Goal: Navigation & Orientation: Find specific page/section

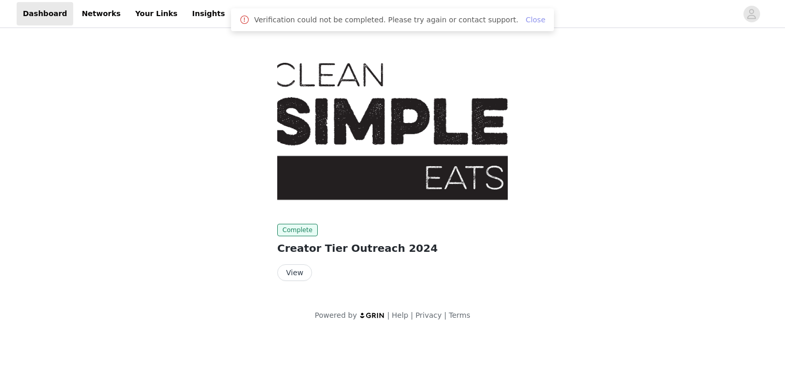
click at [526, 18] on link "Close" at bounding box center [536, 20] width 20 height 8
click at [149, 16] on link "Your Links" at bounding box center [156, 13] width 55 height 23
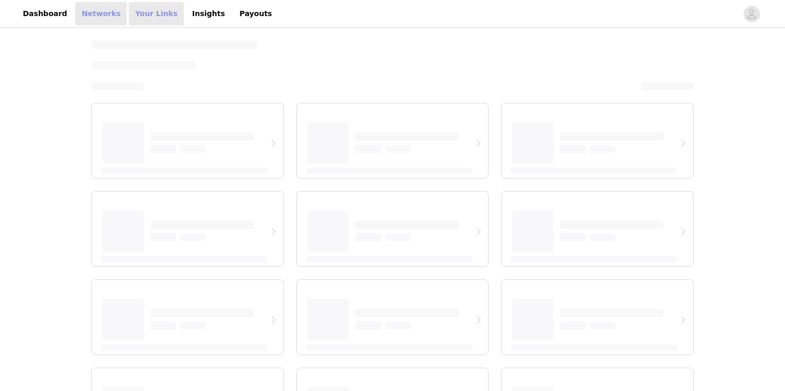
select select "12"
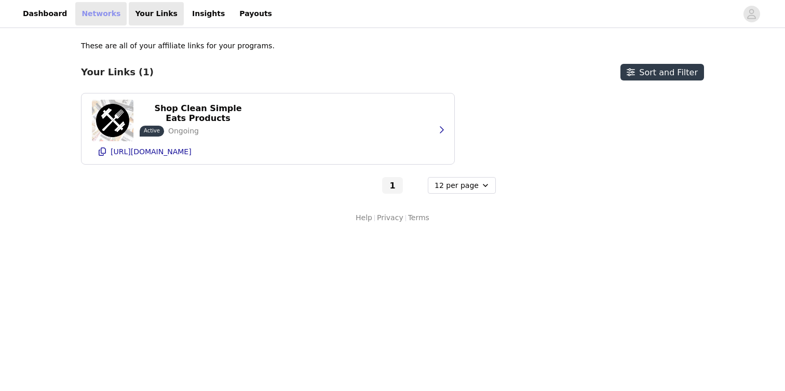
click at [105, 16] on link "Networks" at bounding box center [100, 13] width 51 height 23
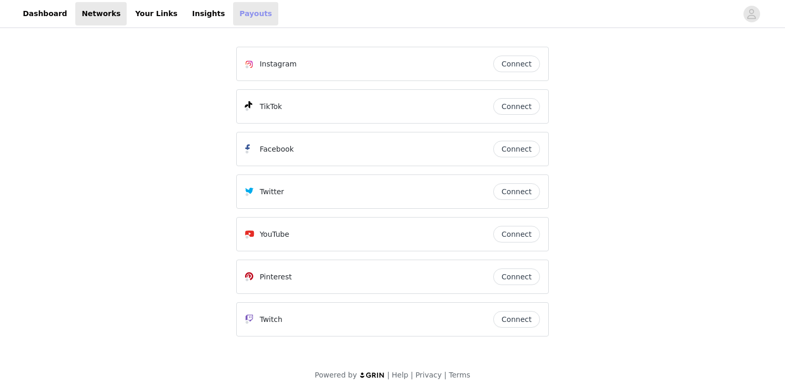
click at [233, 14] on link "Payouts" at bounding box center [255, 13] width 45 height 23
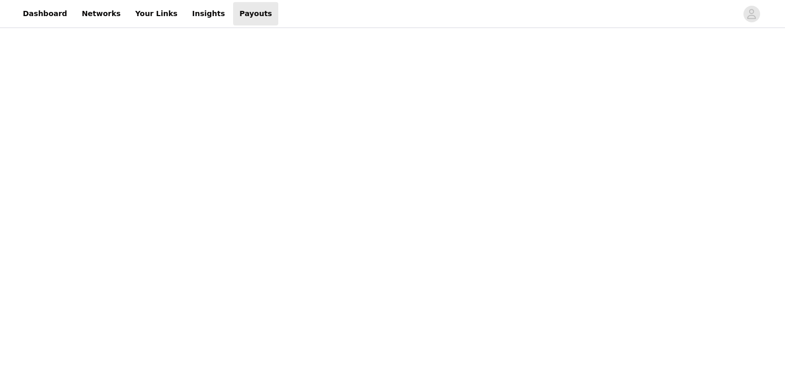
scroll to position [169, 0]
click at [553, 337] on div at bounding box center [392, 187] width 325 height 521
click at [591, 133] on div "Payouts View your payment related transactions. Payout Activity View and track …" at bounding box center [392, 241] width 785 height 834
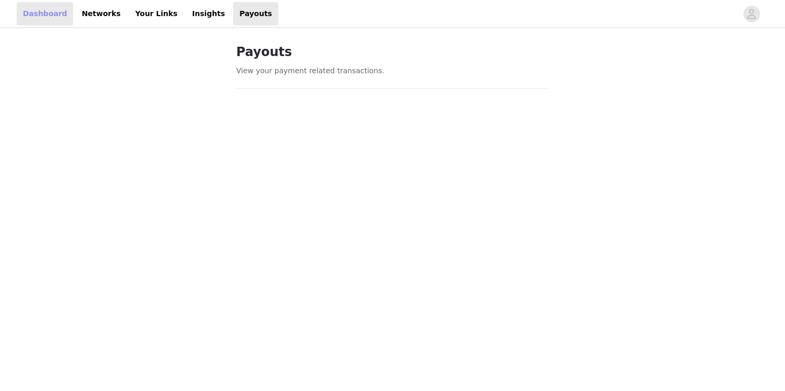
click at [52, 16] on link "Dashboard" at bounding box center [45, 13] width 57 height 23
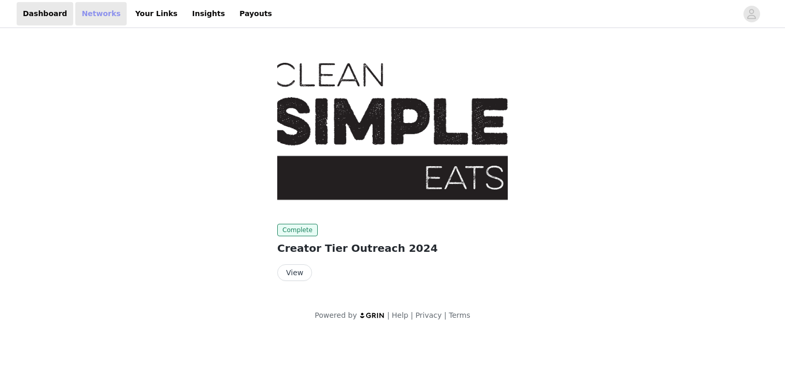
click at [84, 18] on link "Networks" at bounding box center [100, 13] width 51 height 23
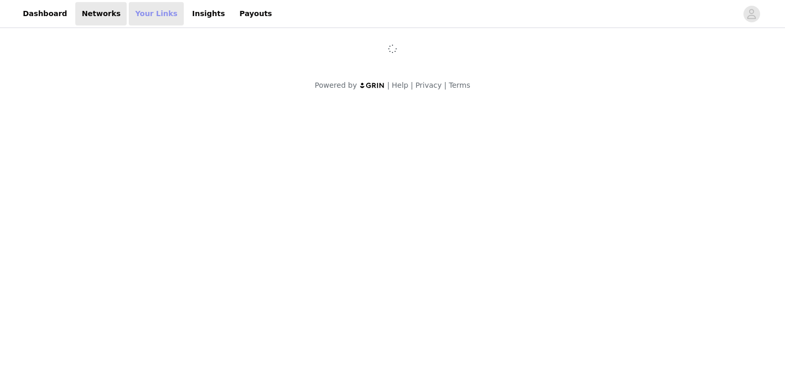
click at [142, 16] on link "Your Links" at bounding box center [156, 13] width 55 height 23
select select "12"
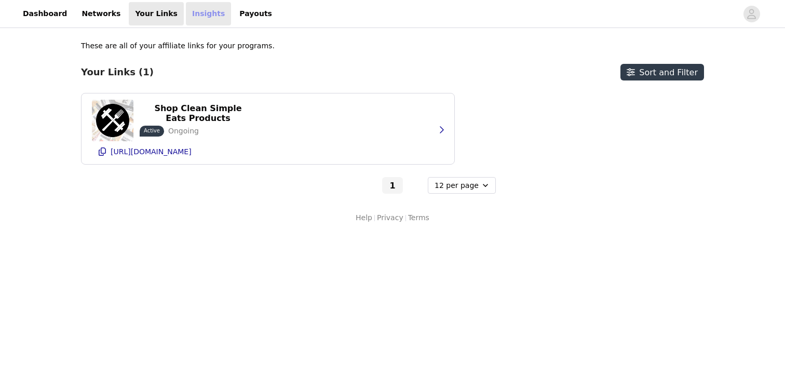
click at [191, 19] on link "Insights" at bounding box center [208, 13] width 45 height 23
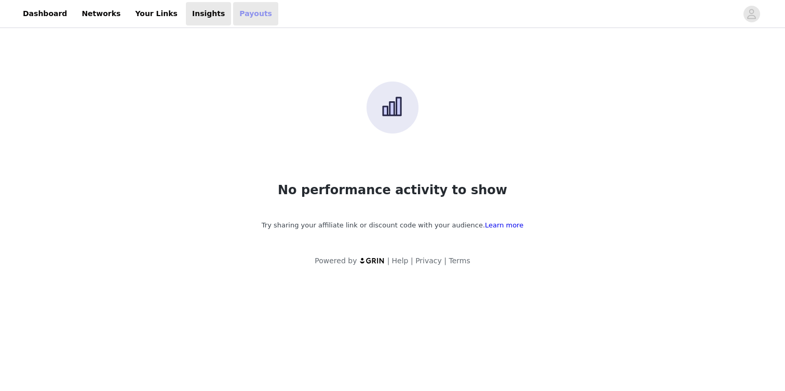
click at [234, 17] on link "Payouts" at bounding box center [255, 13] width 45 height 23
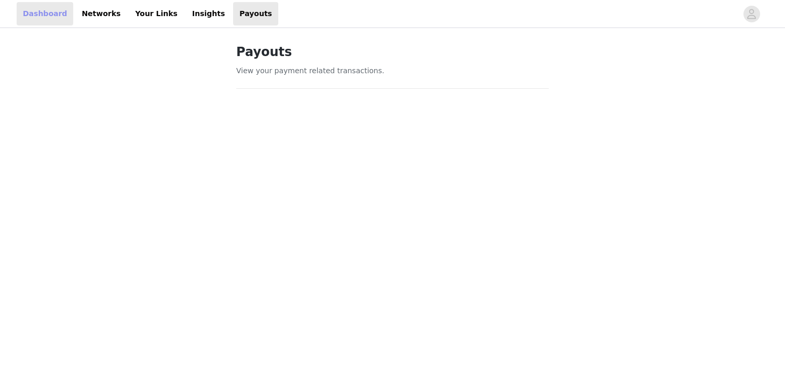
click at [48, 11] on link "Dashboard" at bounding box center [45, 13] width 57 height 23
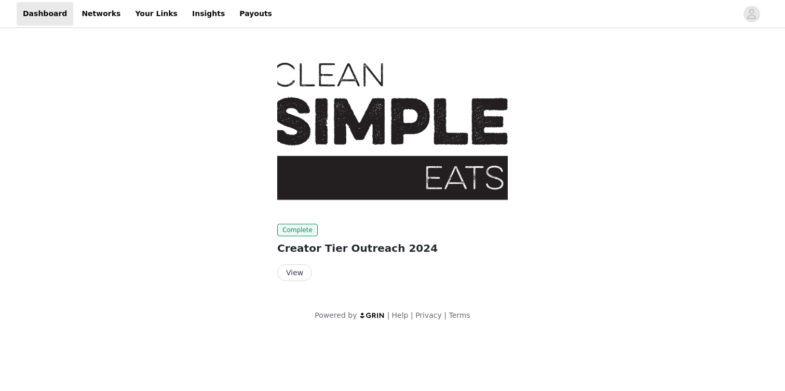
click at [311, 76] on img at bounding box center [392, 129] width 231 height 173
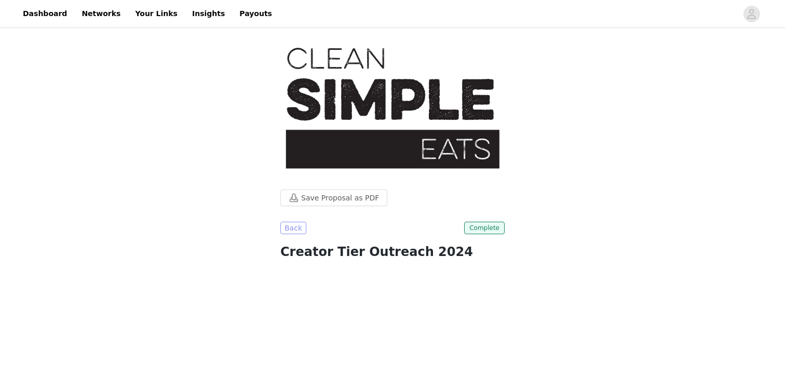
click at [293, 222] on button "Back" at bounding box center [293, 228] width 26 height 12
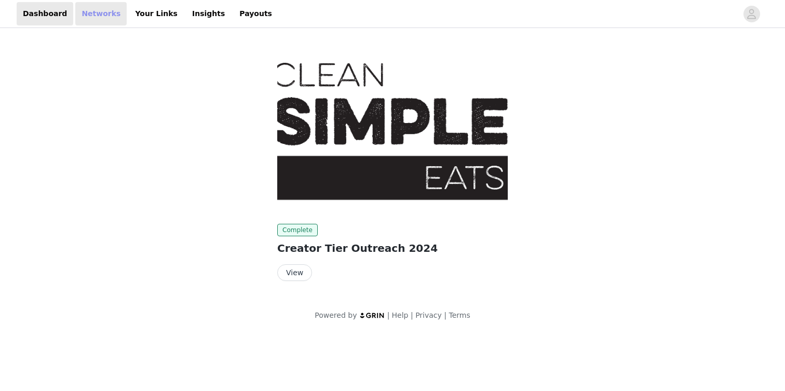
click at [97, 14] on link "Networks" at bounding box center [100, 13] width 51 height 23
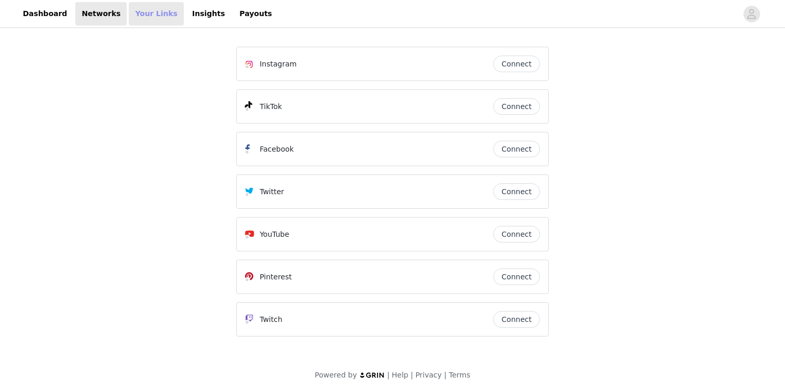
click at [155, 11] on link "Your Links" at bounding box center [156, 13] width 55 height 23
select select "12"
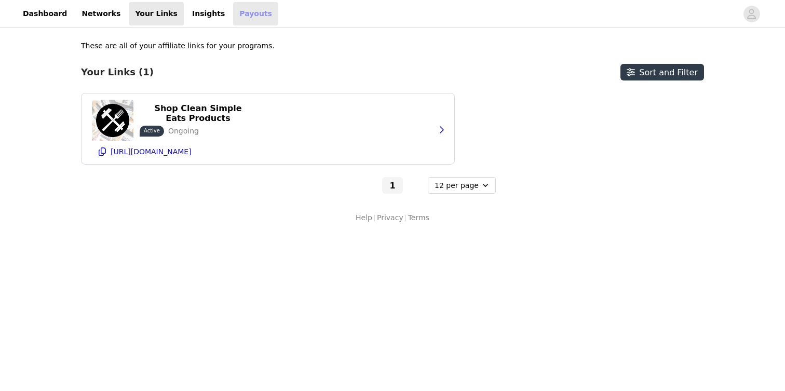
click at [233, 11] on link "Payouts" at bounding box center [255, 13] width 45 height 23
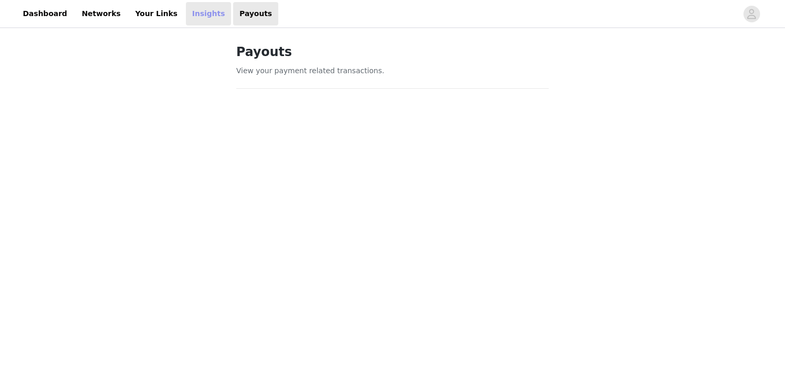
click at [200, 11] on link "Insights" at bounding box center [208, 13] width 45 height 23
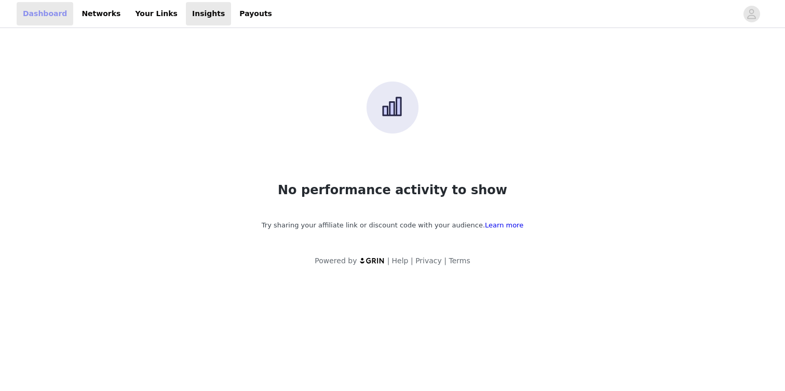
click at [50, 13] on link "Dashboard" at bounding box center [45, 13] width 57 height 23
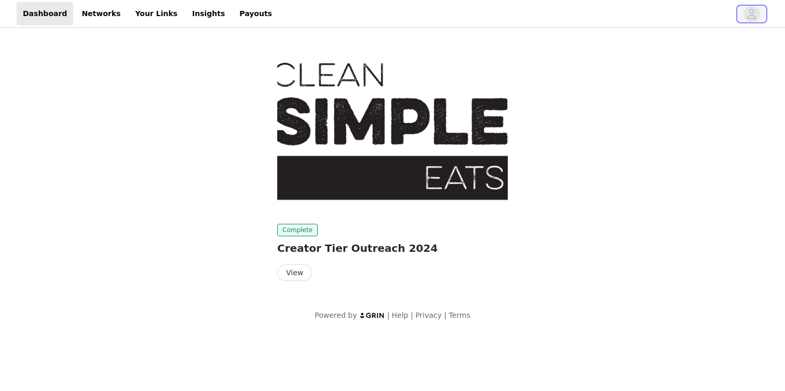
click at [754, 17] on icon "avatar" at bounding box center [752, 14] width 10 height 17
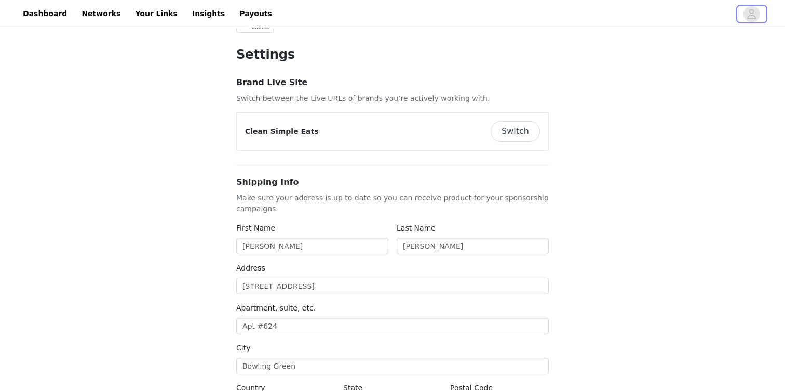
scroll to position [28, 0]
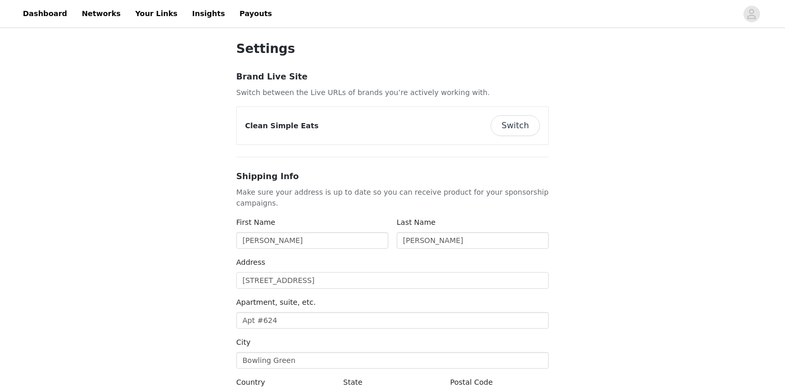
click at [518, 127] on button "Switch" at bounding box center [515, 125] width 49 height 21
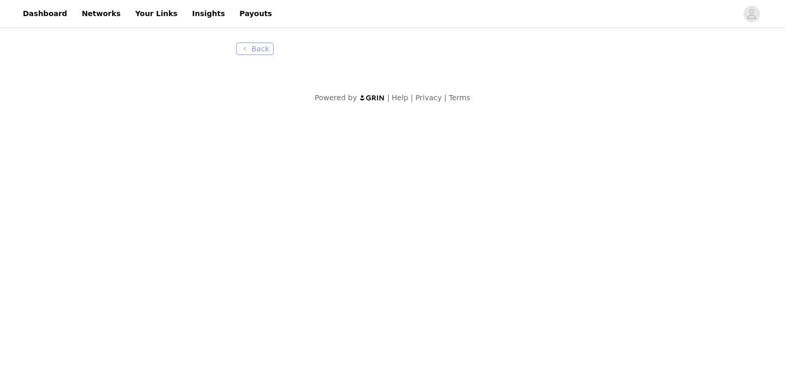
click at [258, 50] on button "Back" at bounding box center [254, 49] width 37 height 12
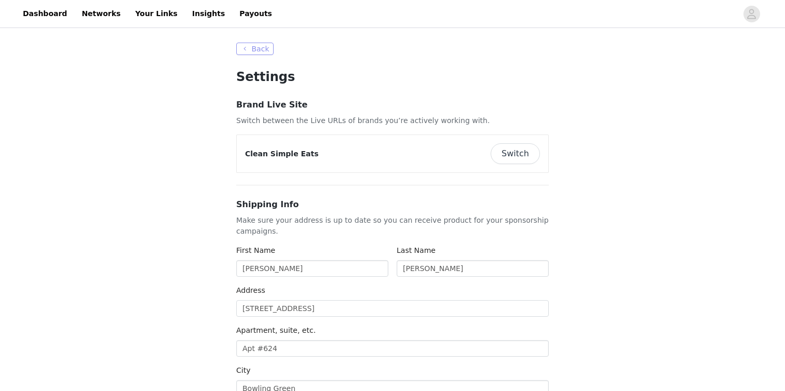
type input "+1 ([GEOGRAPHIC_DATA])"
click at [77, 9] on link "Networks" at bounding box center [100, 13] width 51 height 23
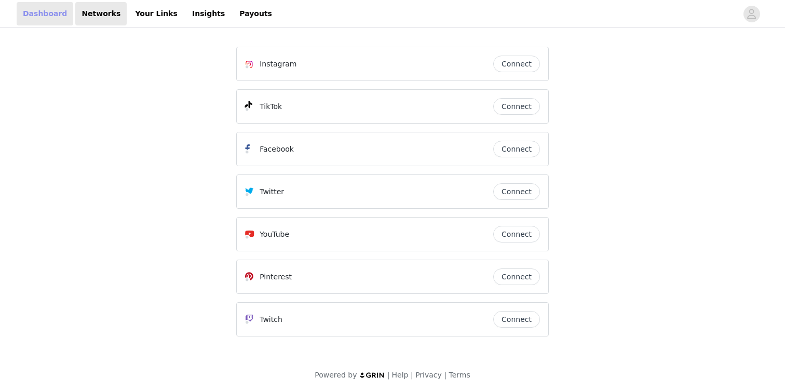
click at [56, 12] on link "Dashboard" at bounding box center [45, 13] width 57 height 23
